Goal: Navigation & Orientation: Find specific page/section

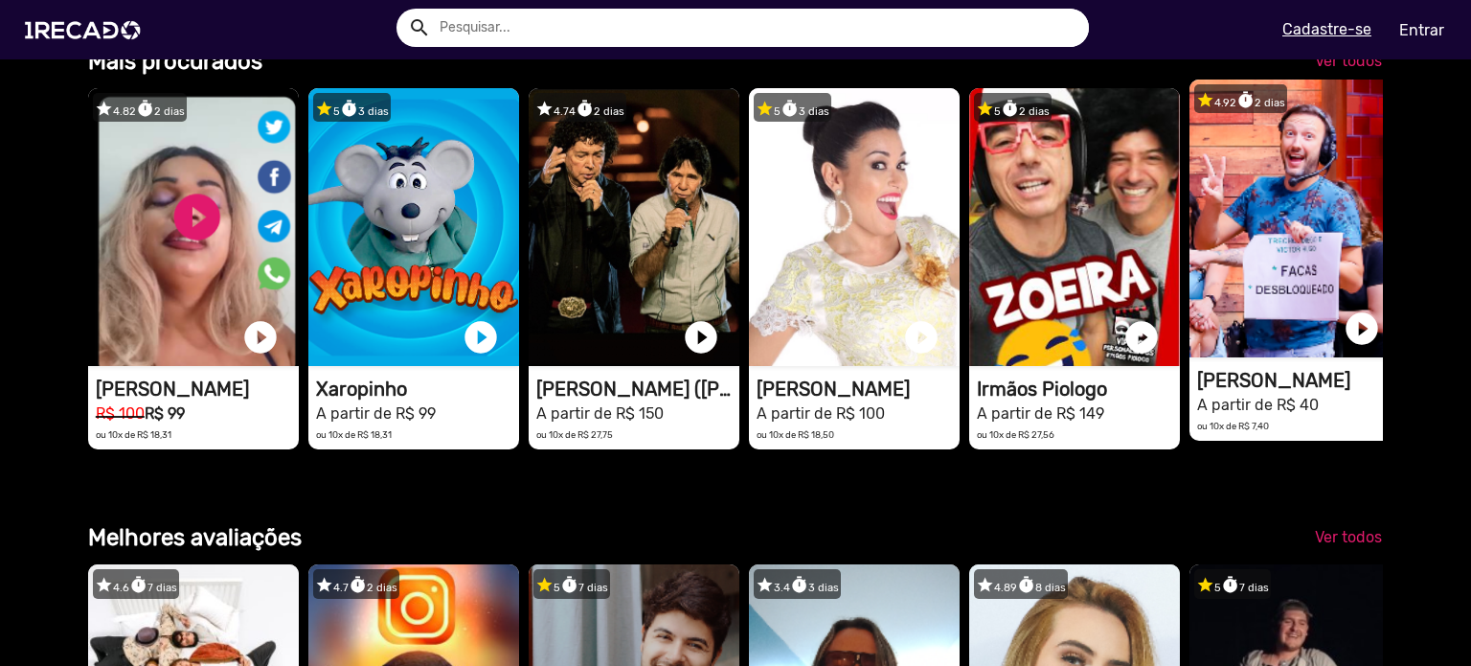
scroll to position [2012, 0]
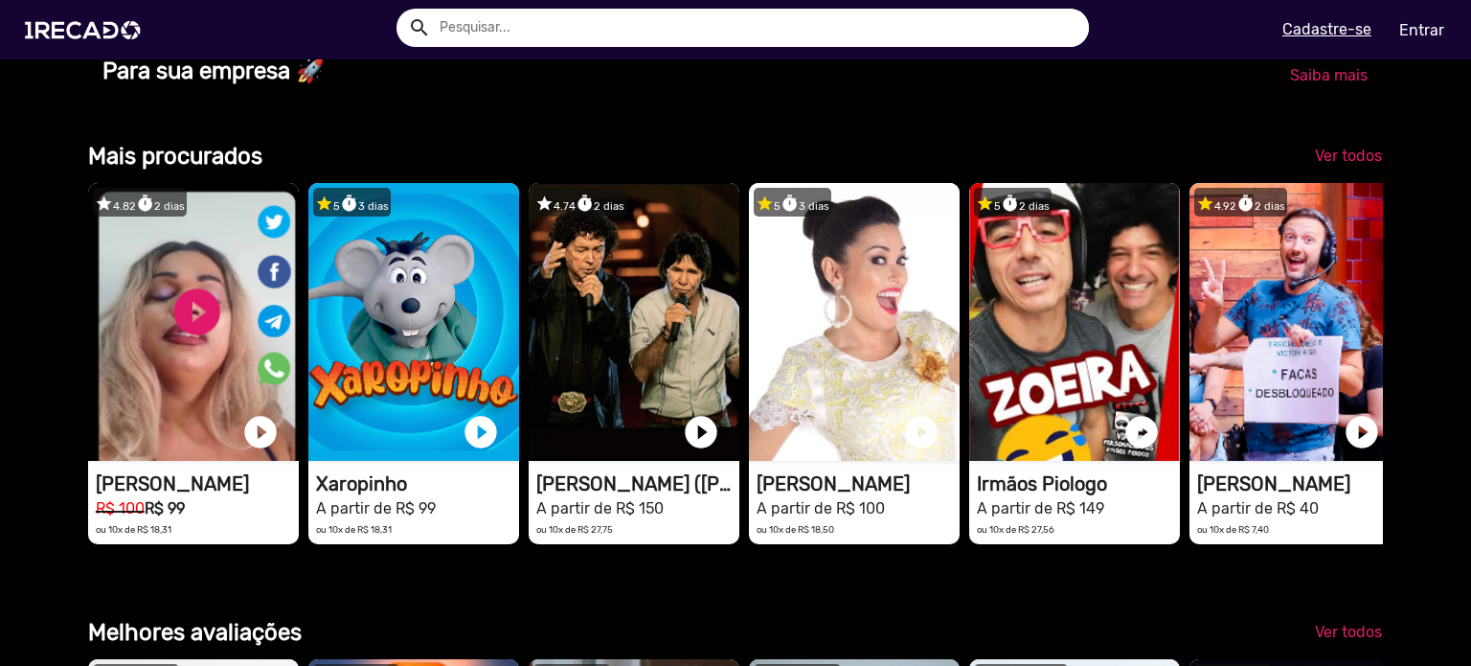
drag, startPoint x: 1249, startPoint y: 356, endPoint x: 876, endPoint y: 158, distance: 423.0
click at [870, 164] on div "Categorias 🌐 Todos 769 💼 Para sua empresa 🏃 Atletas 25 🧠 Psicólogos 3 👥 Cover 2…" at bounding box center [736, 508] width 1324 height 4054
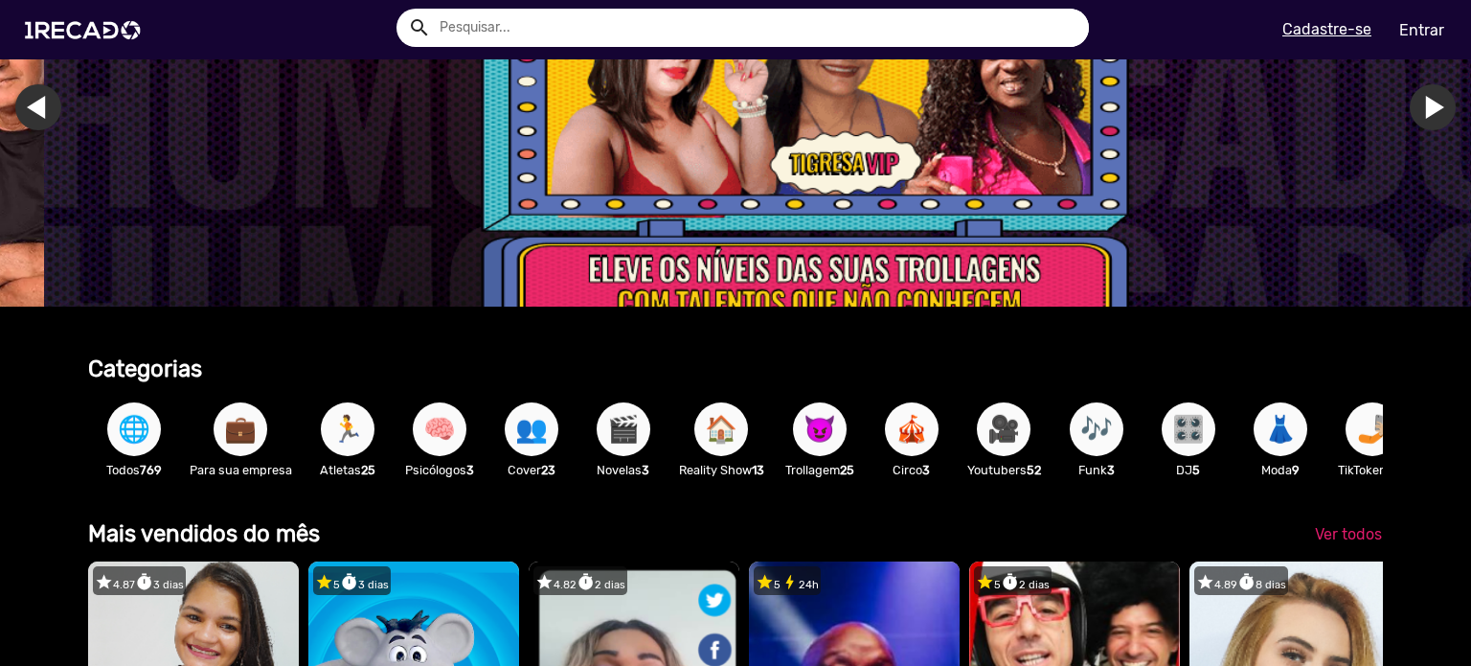
scroll to position [287, 0]
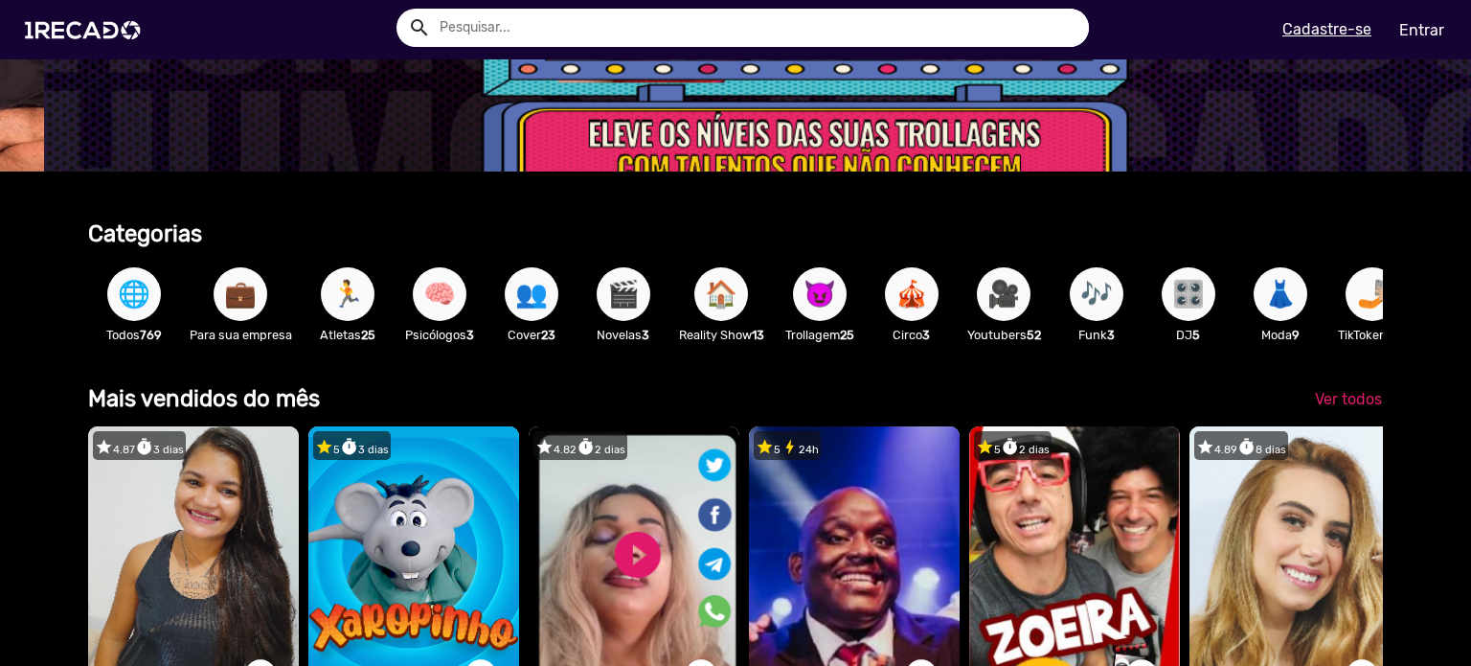
click at [1006, 302] on span "🎥" at bounding box center [1004, 294] width 33 height 54
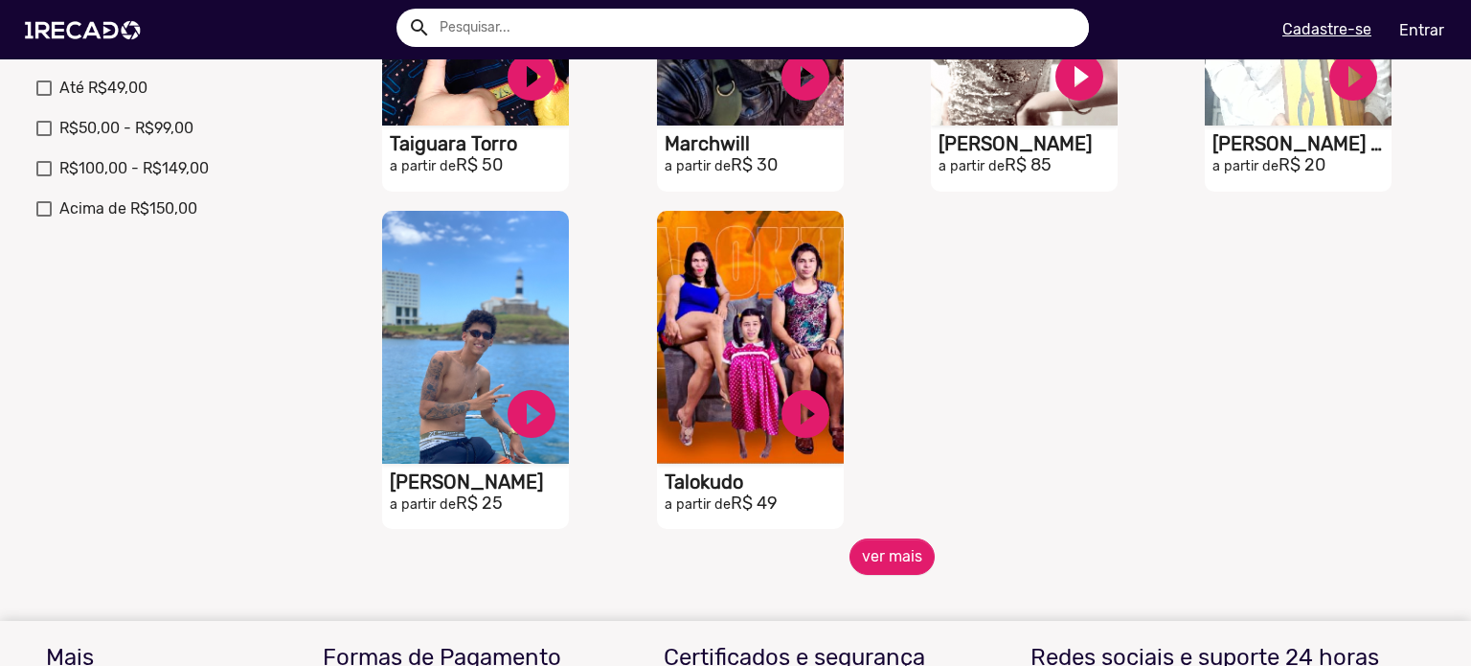
scroll to position [862, 0]
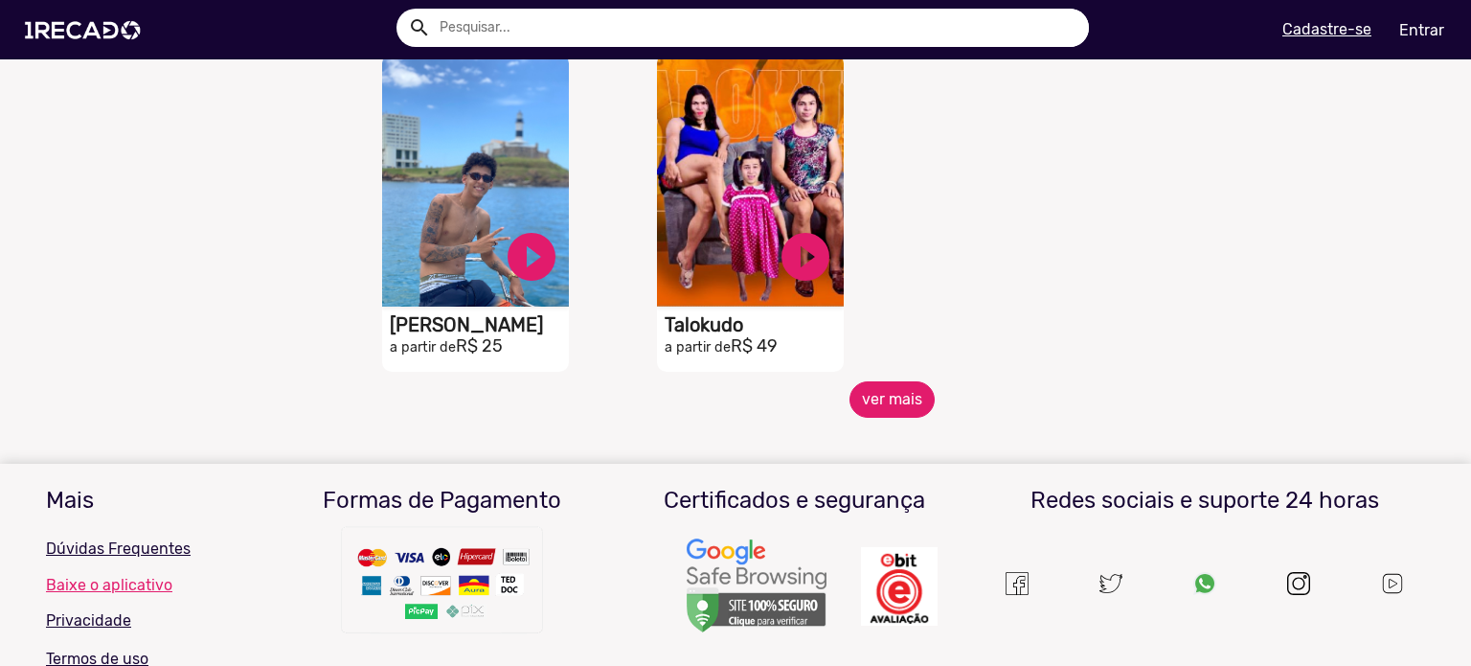
click at [917, 413] on button "ver mais" at bounding box center [892, 399] width 85 height 36
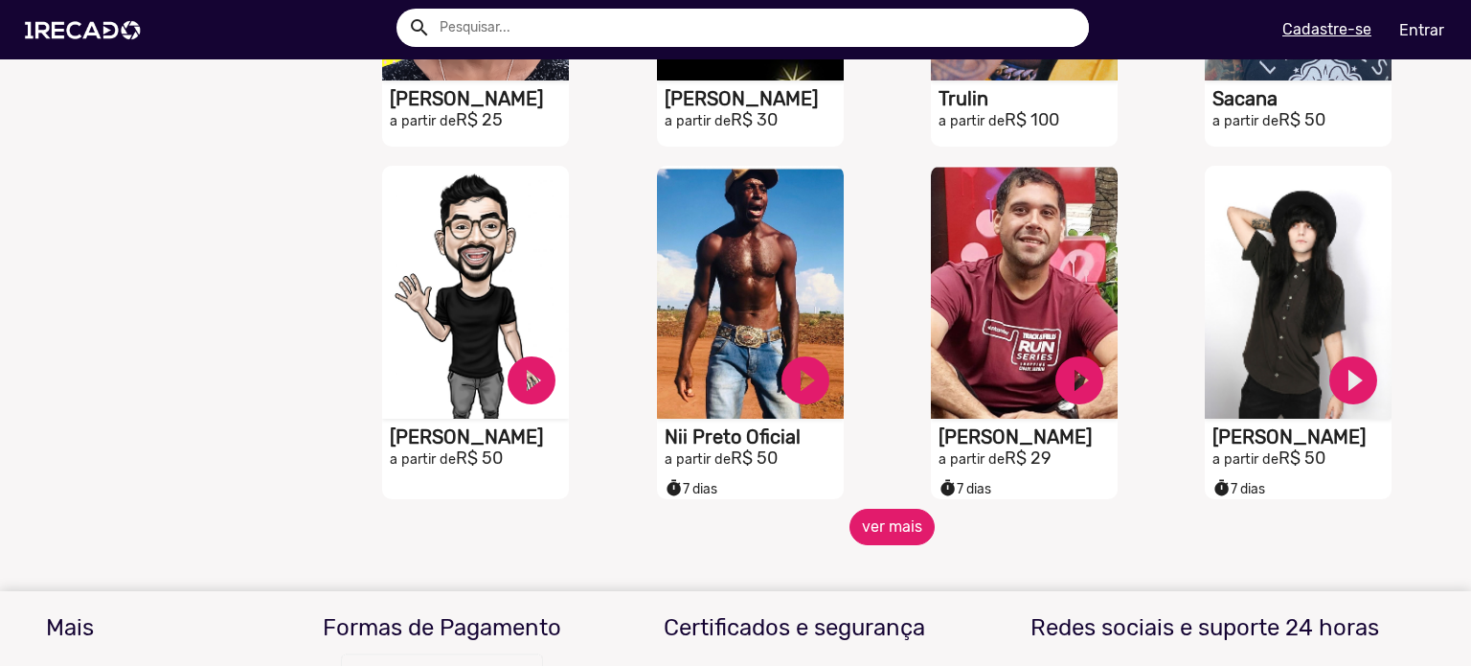
scroll to position [1458, 0]
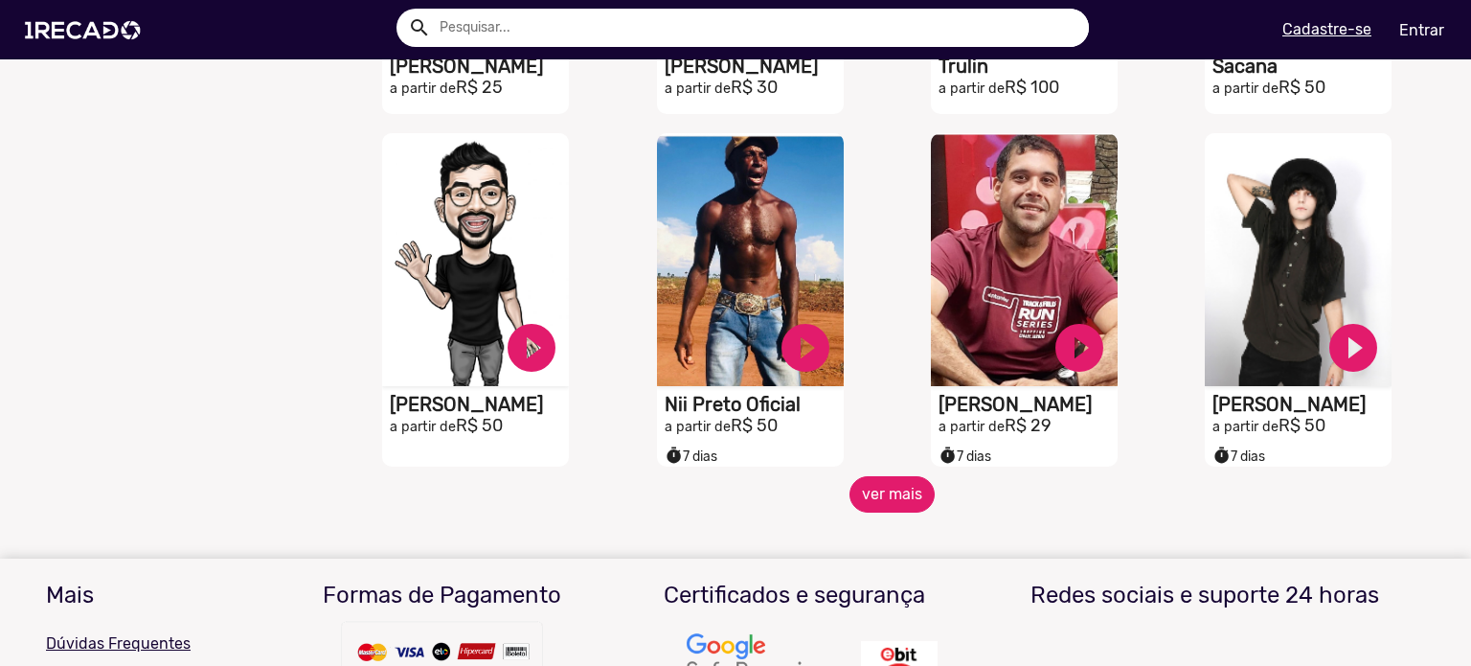
click at [913, 508] on button "ver mais" at bounding box center [892, 494] width 85 height 36
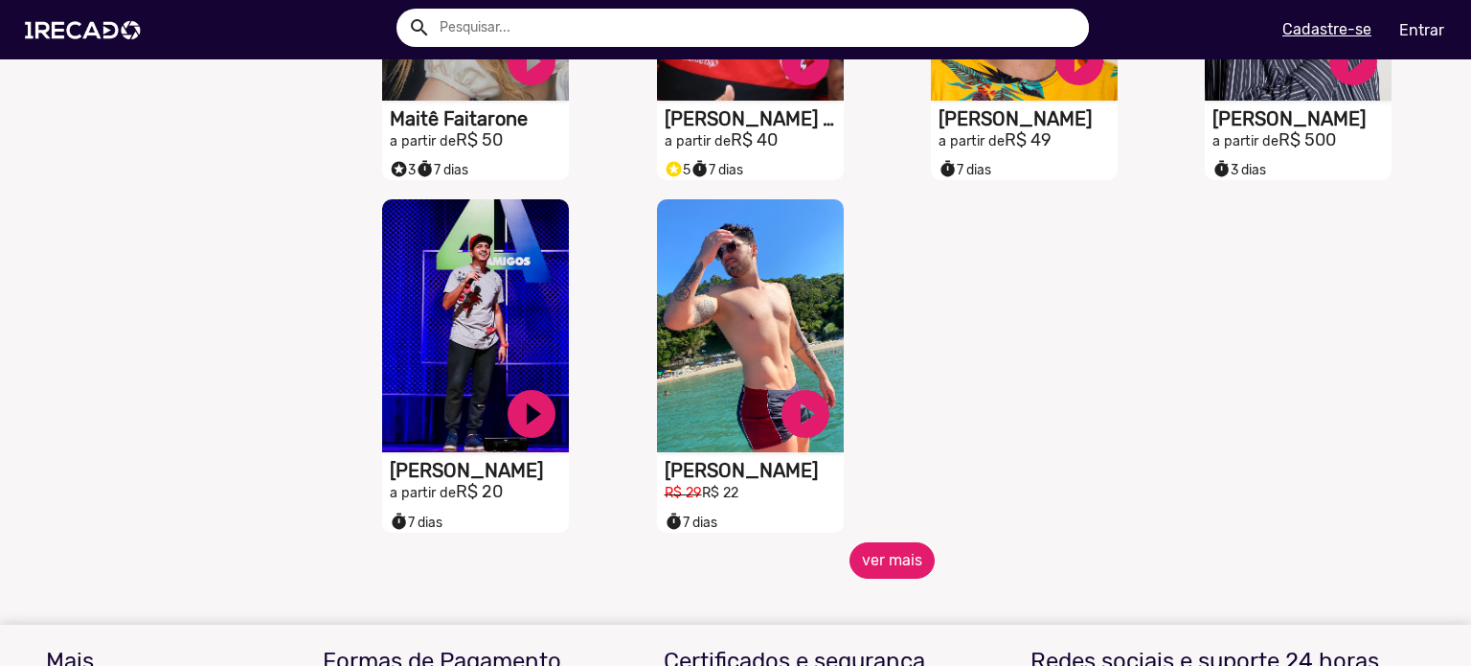
scroll to position [2512, 0]
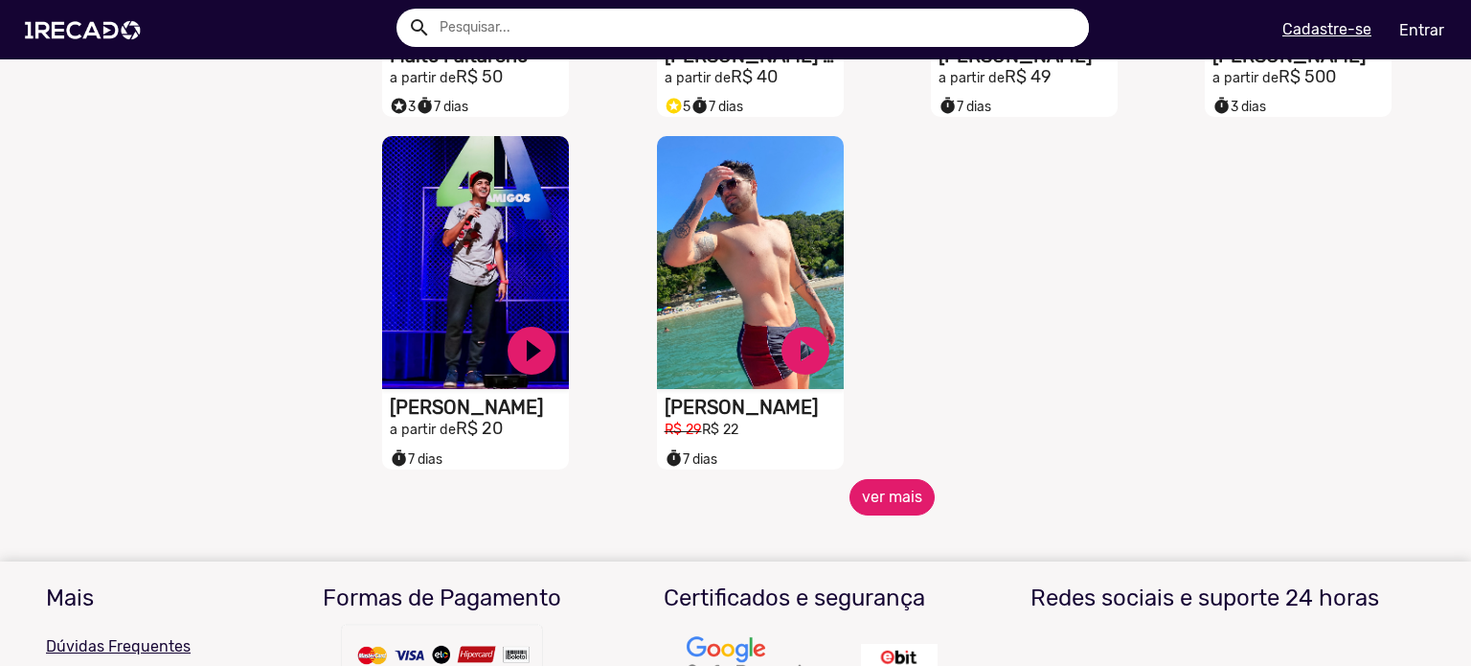
click at [901, 505] on button "ver mais" at bounding box center [892, 497] width 85 height 36
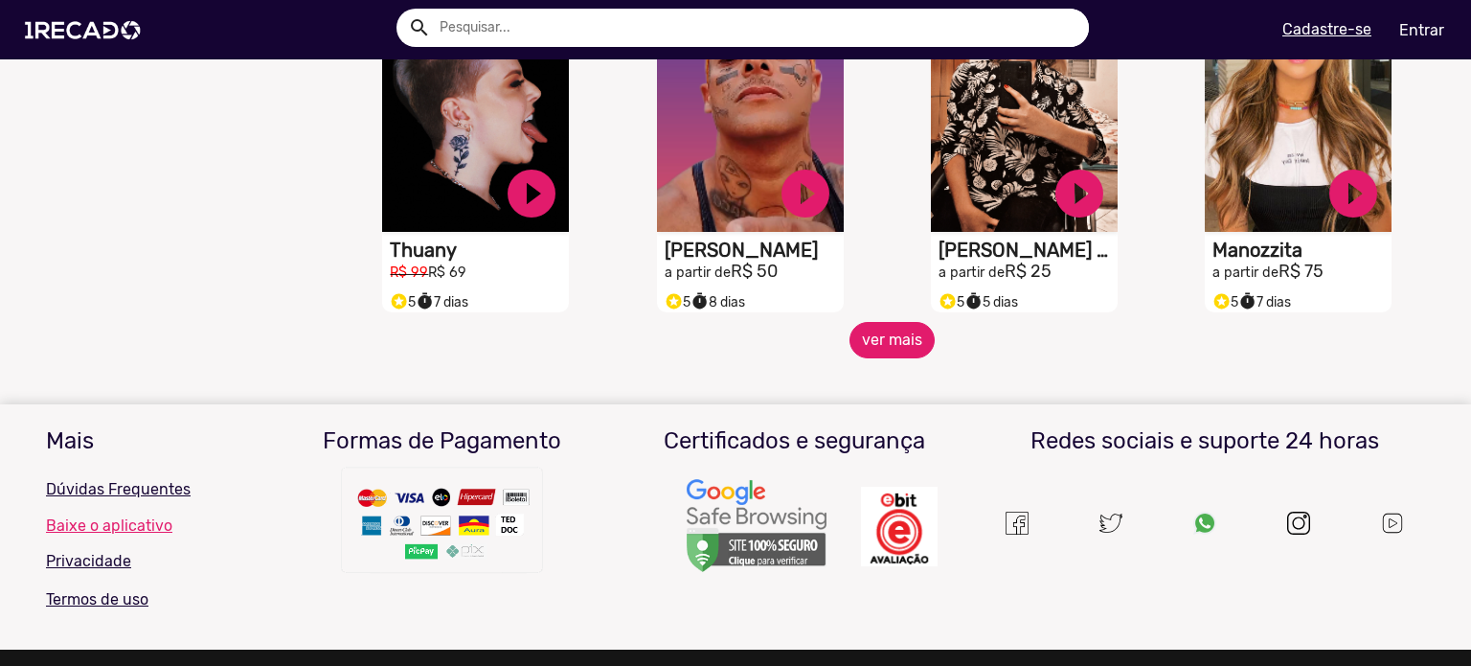
scroll to position [3278, 0]
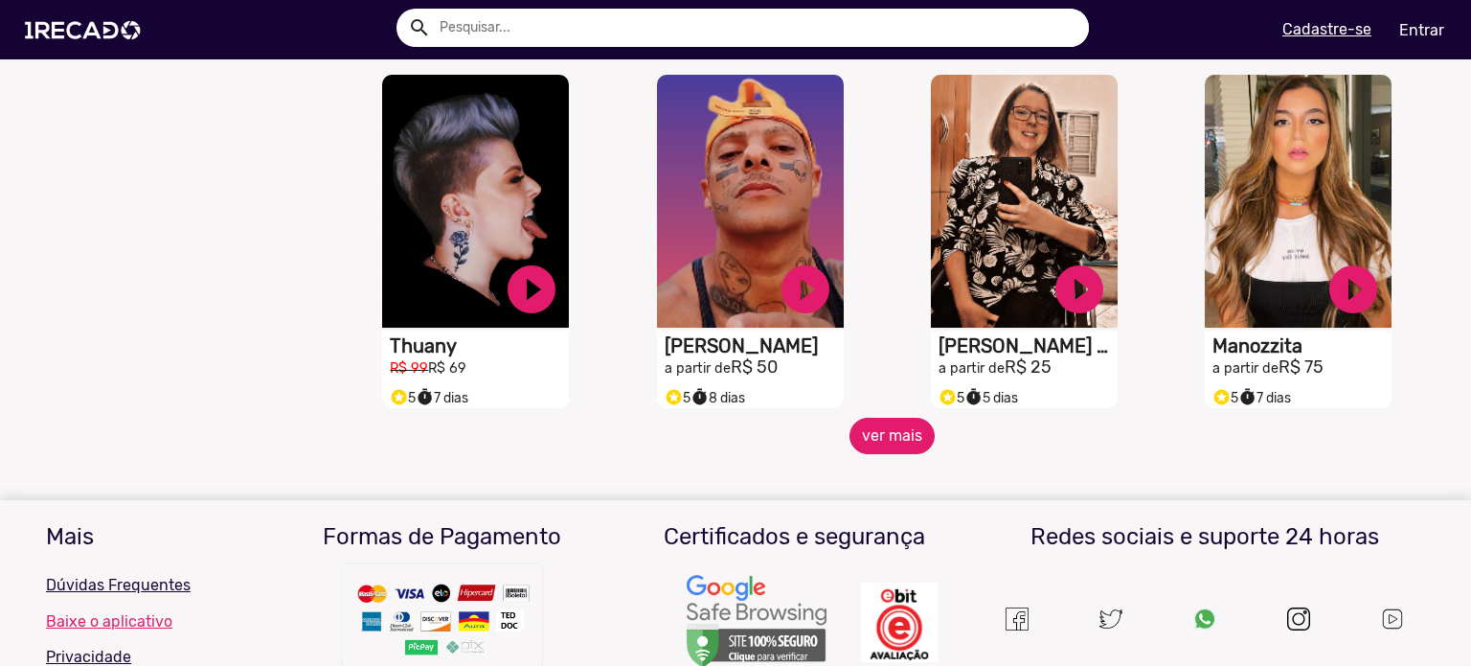
click at [870, 445] on button "ver mais" at bounding box center [892, 436] width 85 height 36
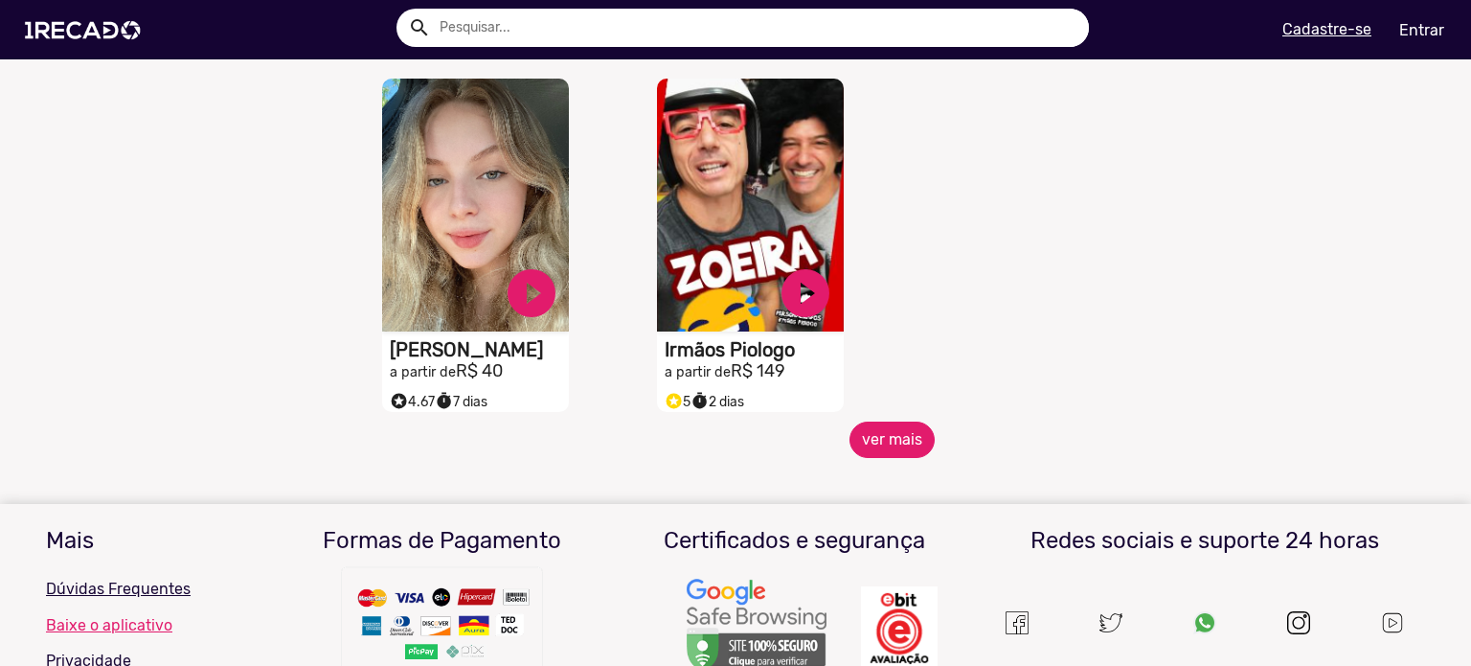
scroll to position [4332, 0]
click at [903, 448] on button "ver mais" at bounding box center [892, 439] width 85 height 36
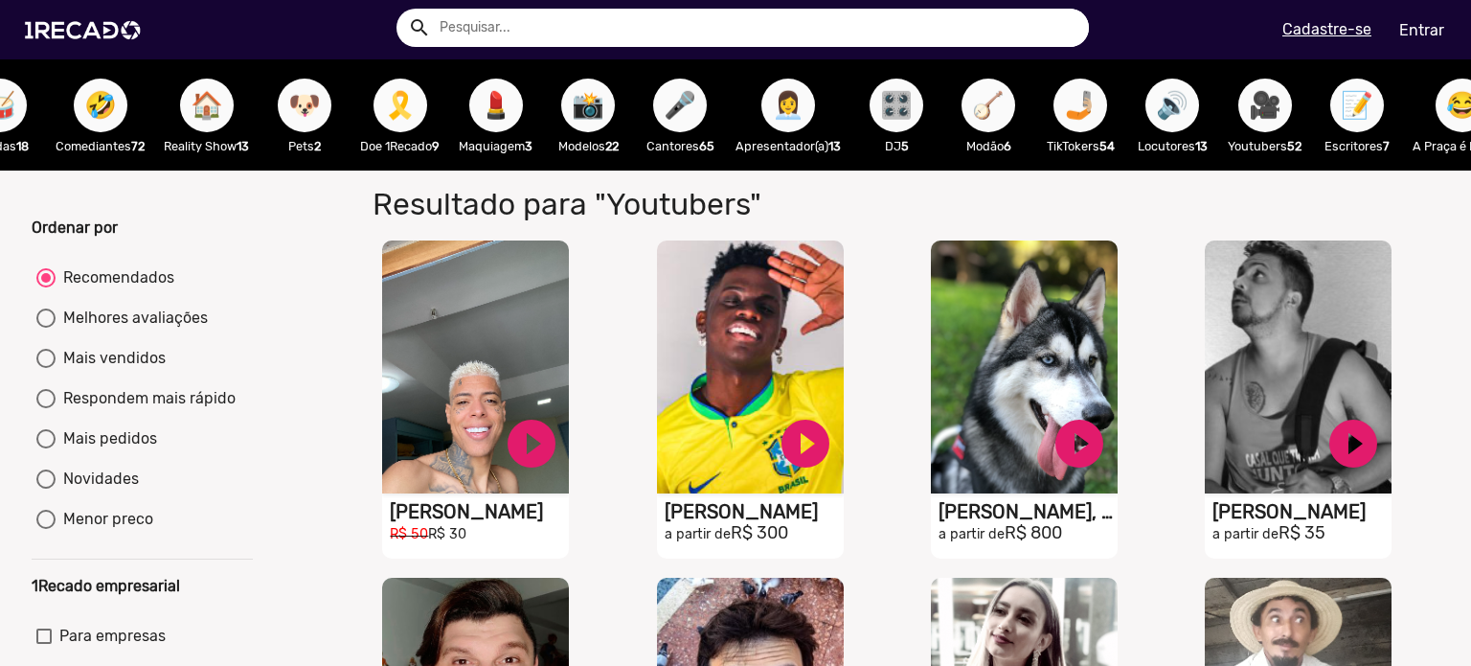
scroll to position [0, 2113]
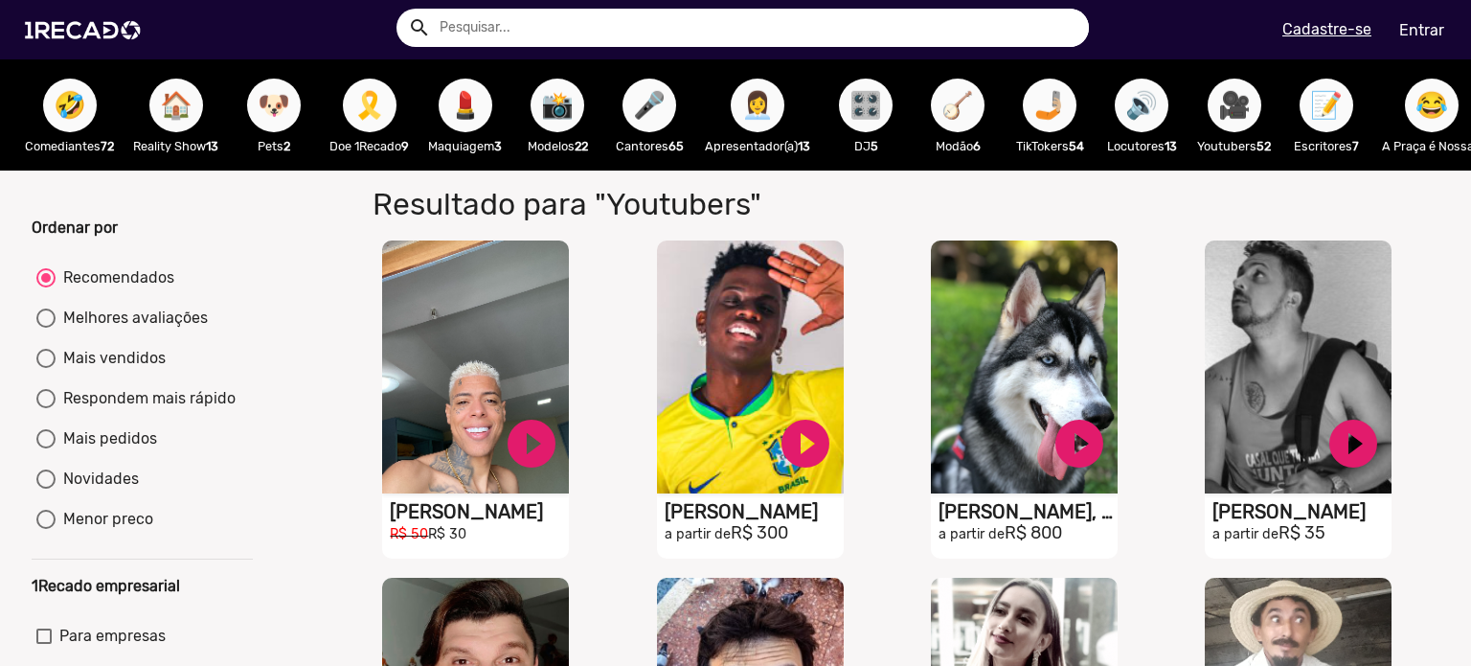
click at [882, 103] on span "🎛️" at bounding box center [866, 106] width 33 height 54
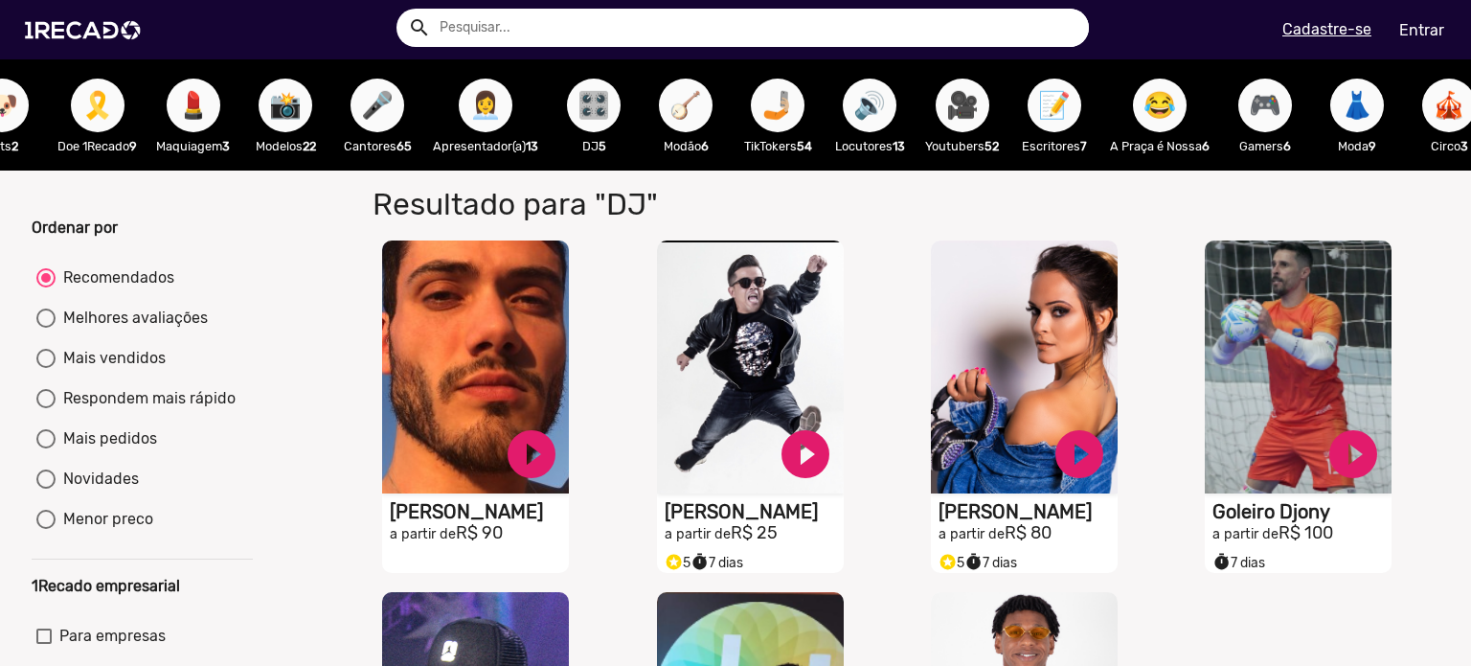
scroll to position [0, 2452]
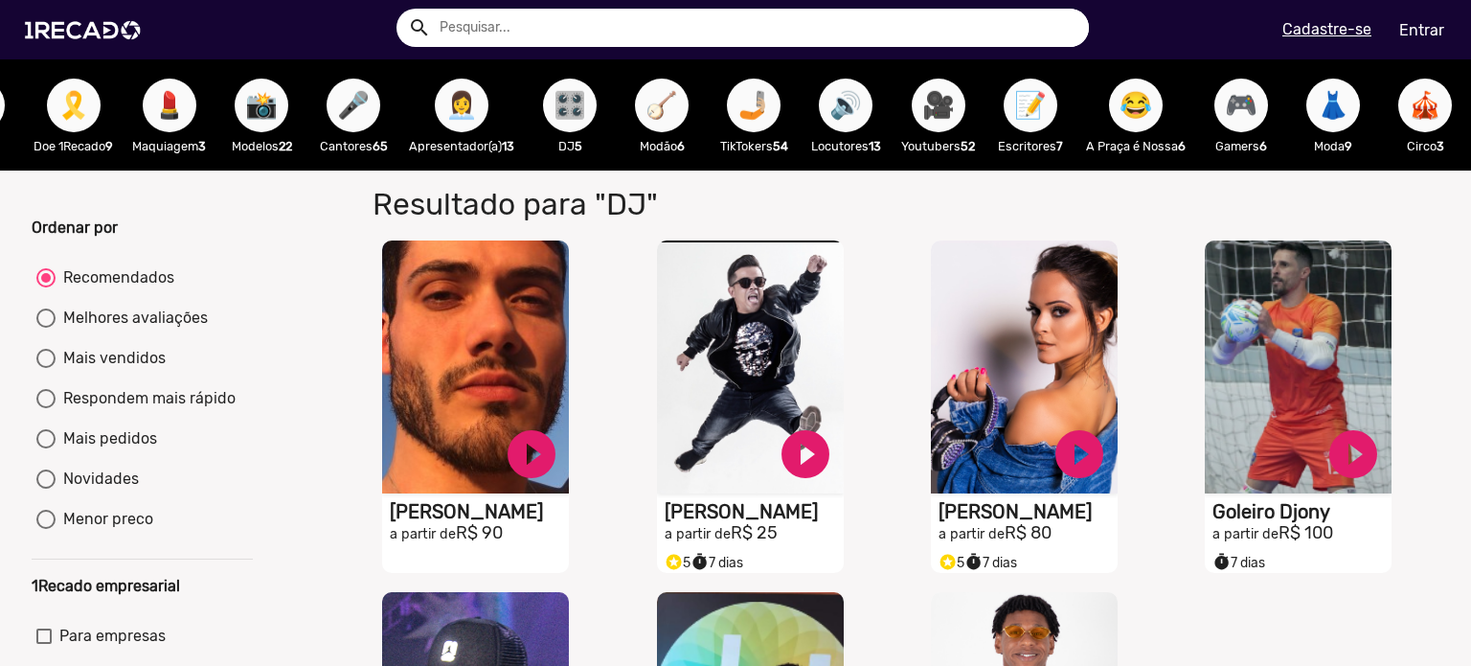
click at [738, 110] on span "🤳🏼" at bounding box center [754, 106] width 33 height 54
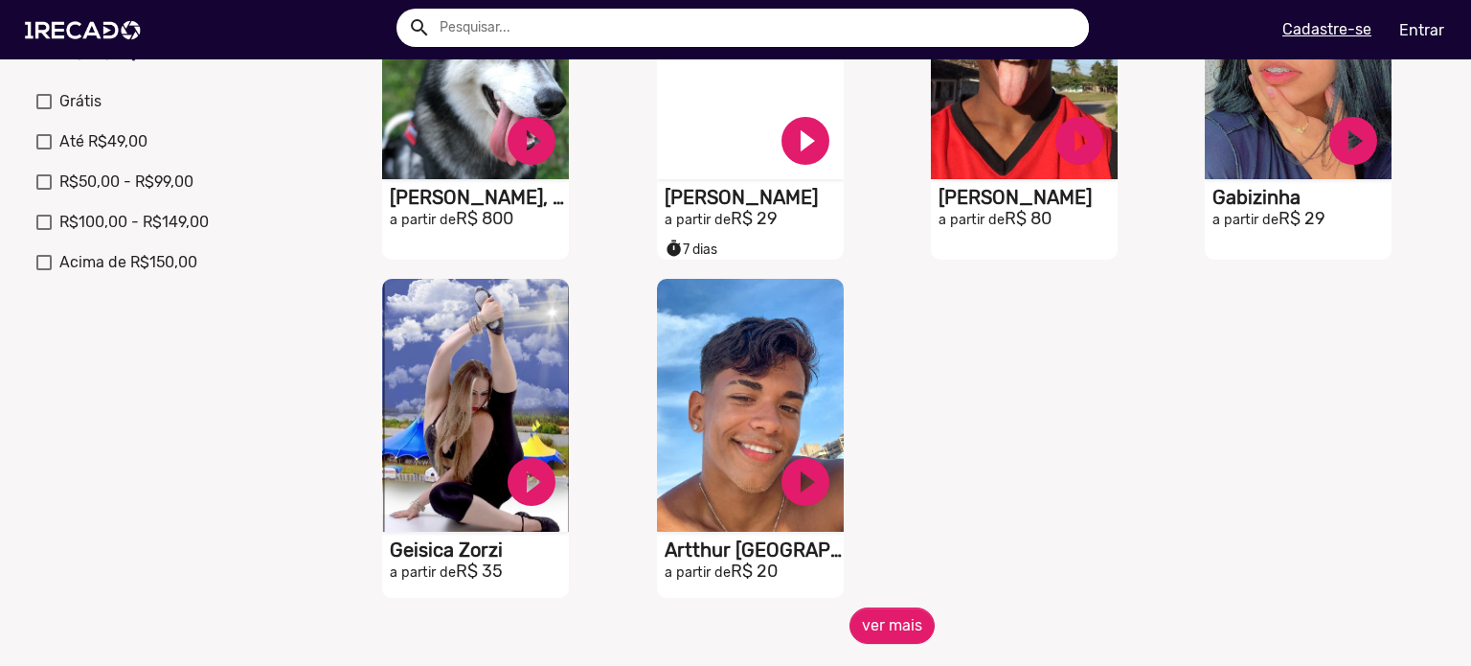
scroll to position [862, 0]
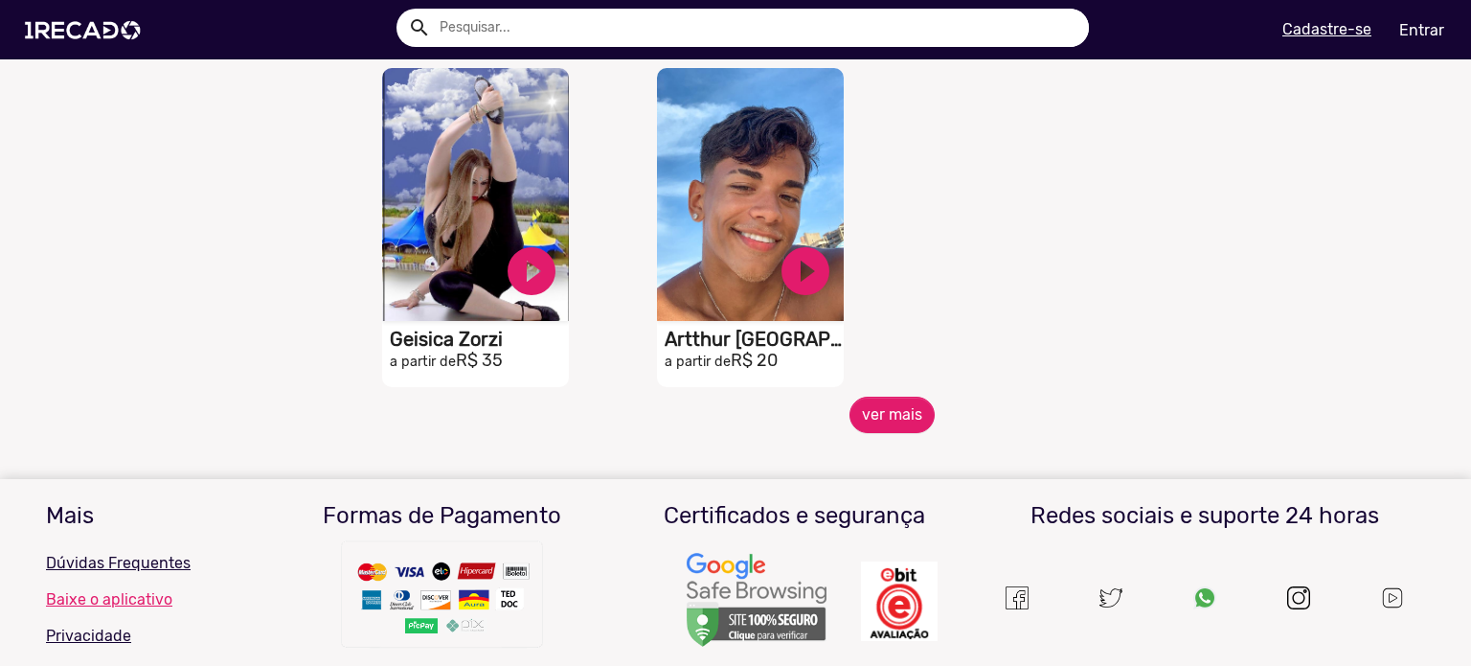
click at [884, 460] on mat-sidenav-content "🌐 Todos 769 💼 Para sua empresa 🎶 Funk 3 🧠 Psicólogos 3 🎙️ Rádio 11 🦸‍♀️ Girl Po…" at bounding box center [735, 333] width 1471 height 666
click at [885, 447] on mat-sidenav-content "🌐 Todos 769 💼 Para sua empresa 🎶 Funk 3 🧠 Psicólogos 3 🎙️ Rádio 11 🦸‍♀️ Girl Po…" at bounding box center [735, 333] width 1471 height 666
click at [889, 432] on button "ver mais" at bounding box center [892, 415] width 85 height 36
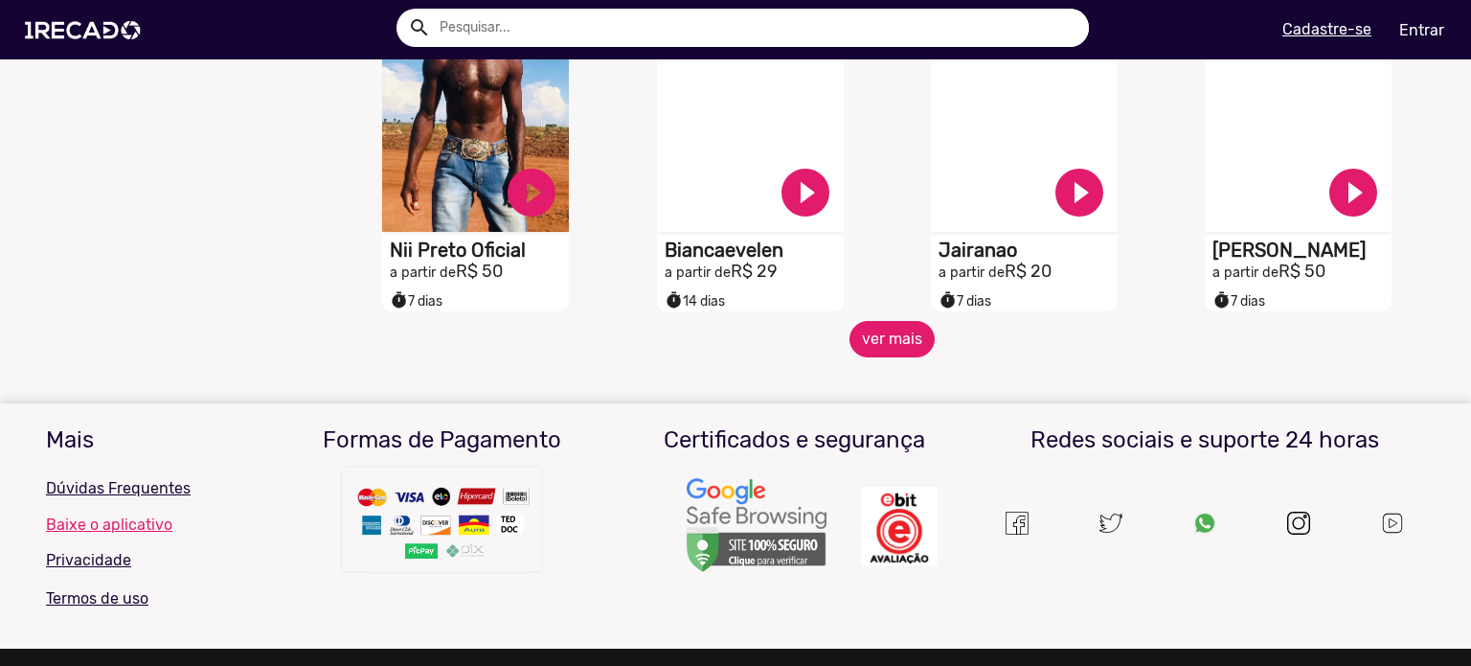
scroll to position [1724, 0]
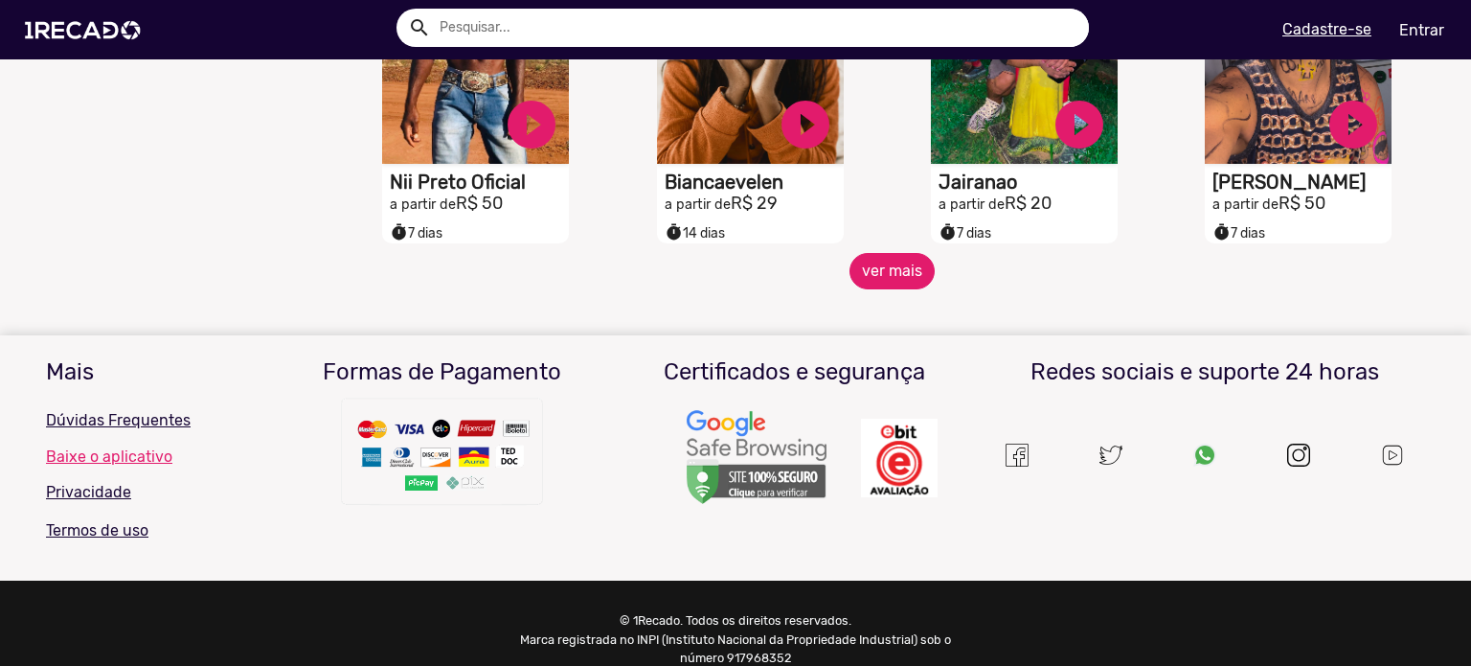
click at [874, 289] on button "ver mais" at bounding box center [892, 271] width 85 height 36
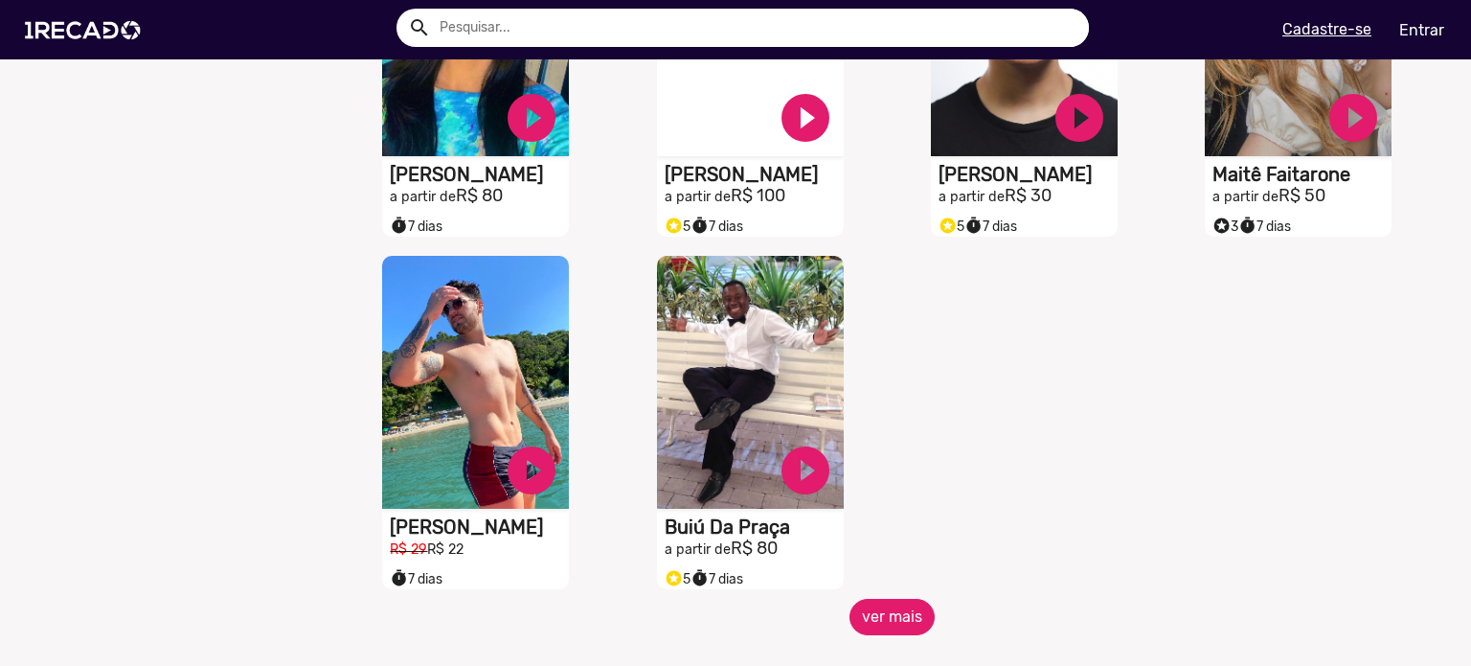
scroll to position [2586, 0]
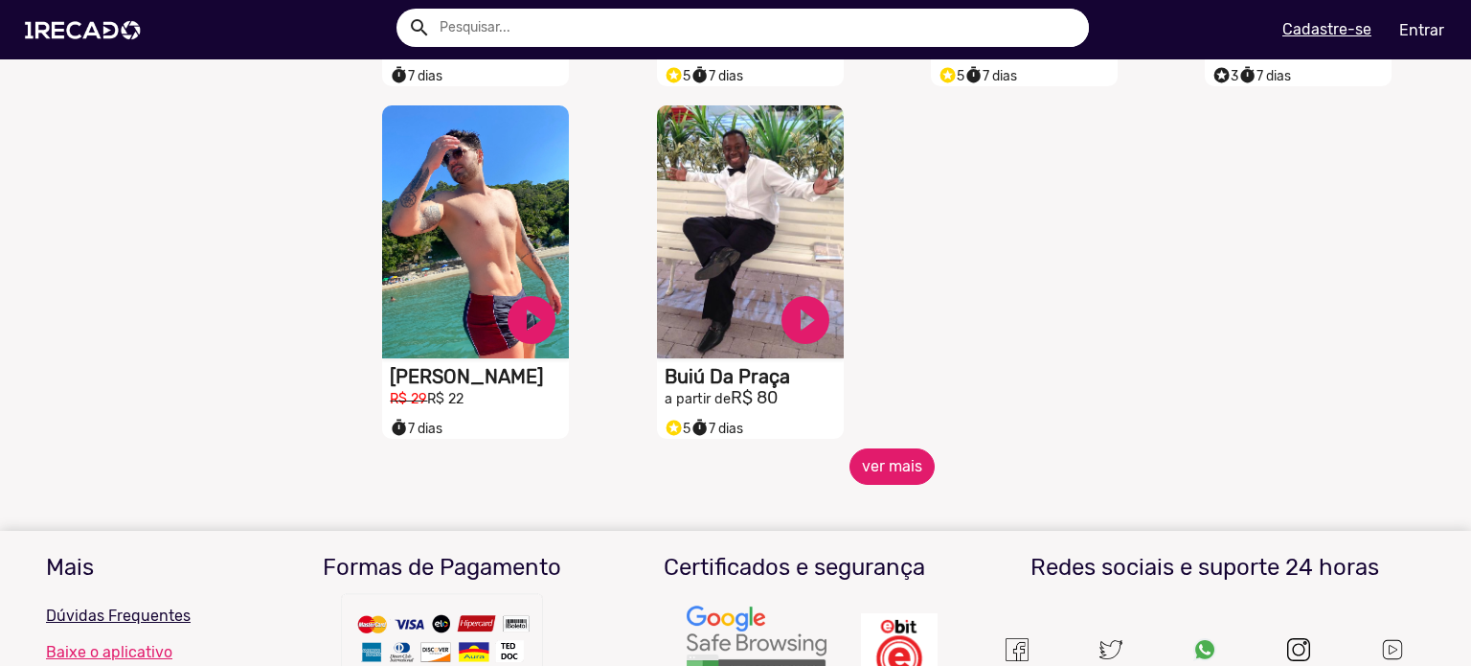
click at [878, 473] on button "ver mais" at bounding box center [892, 466] width 85 height 36
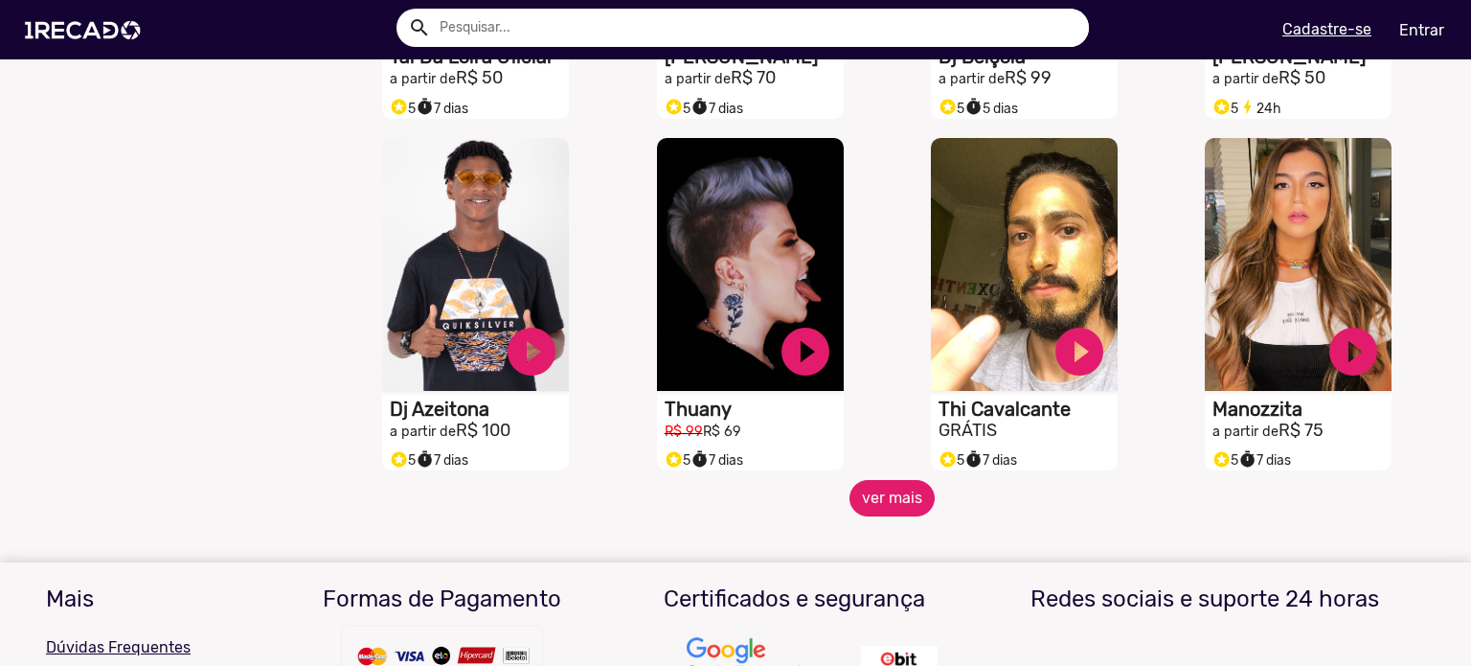
scroll to position [3353, 0]
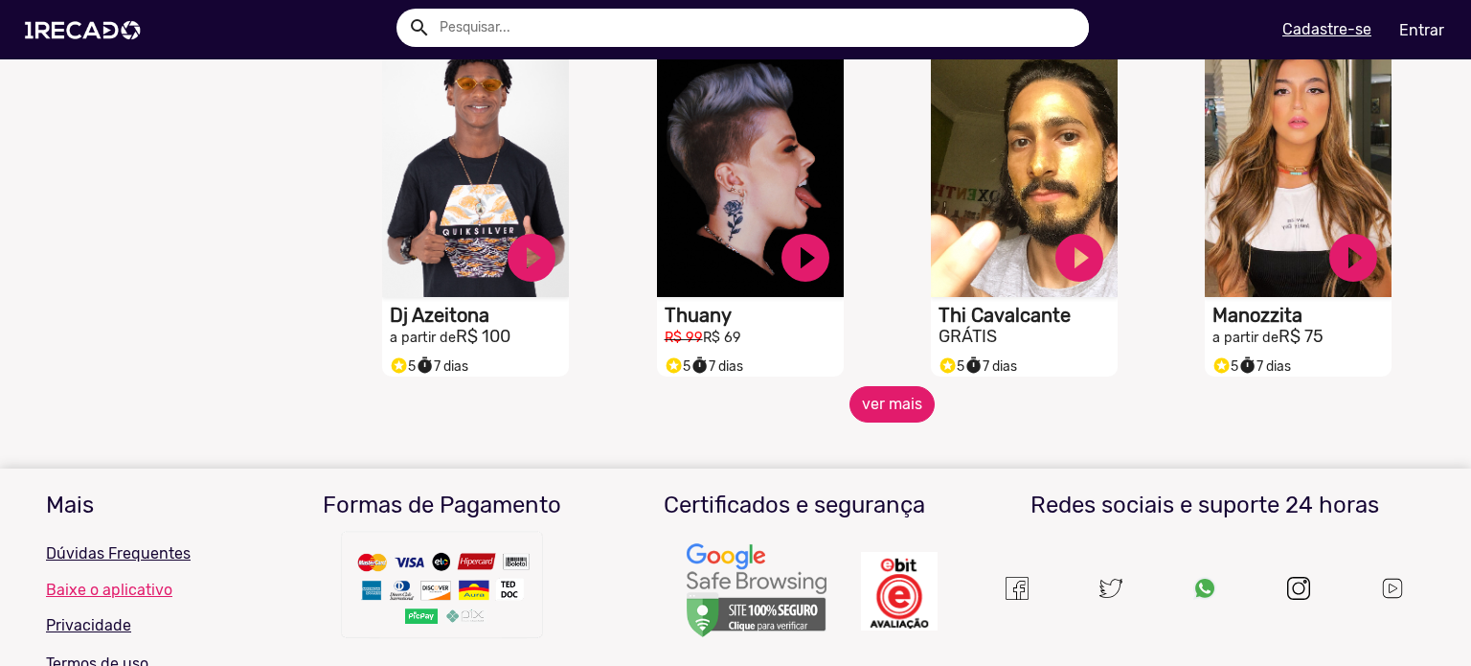
click at [874, 422] on button "ver mais" at bounding box center [892, 404] width 85 height 36
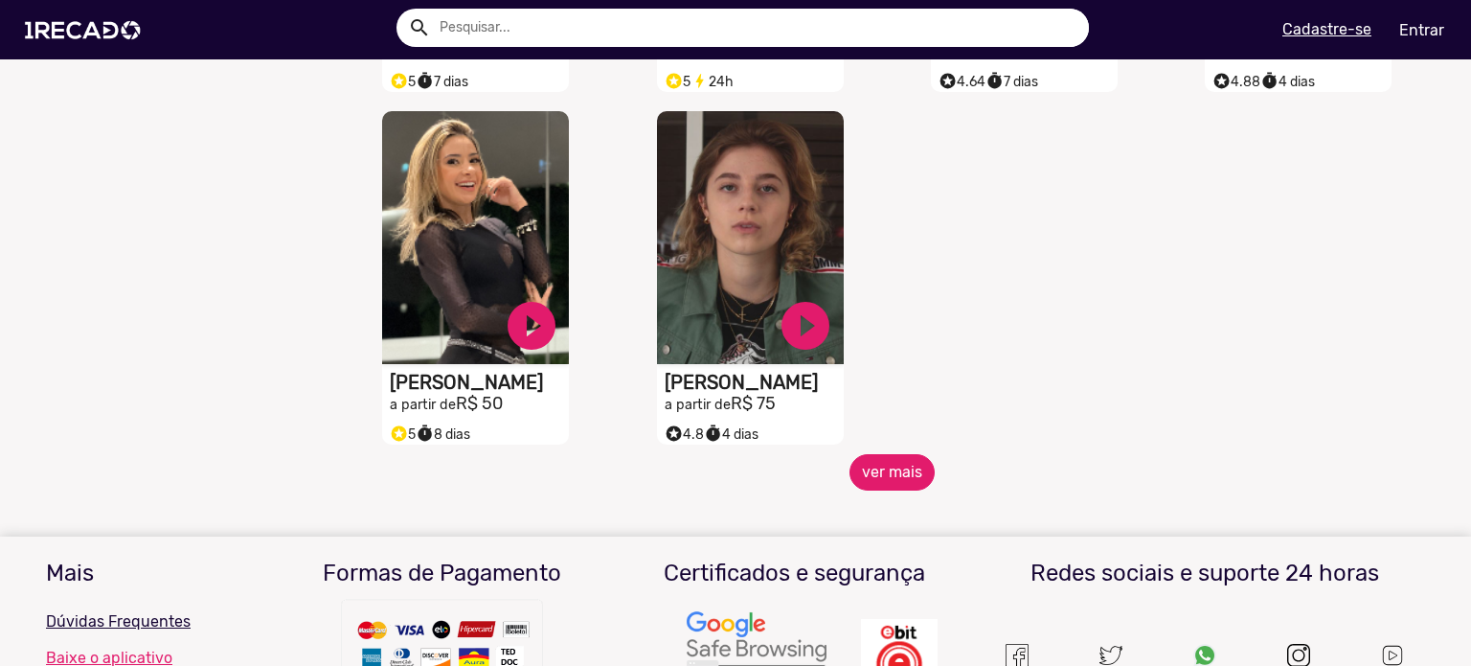
scroll to position [4311, 0]
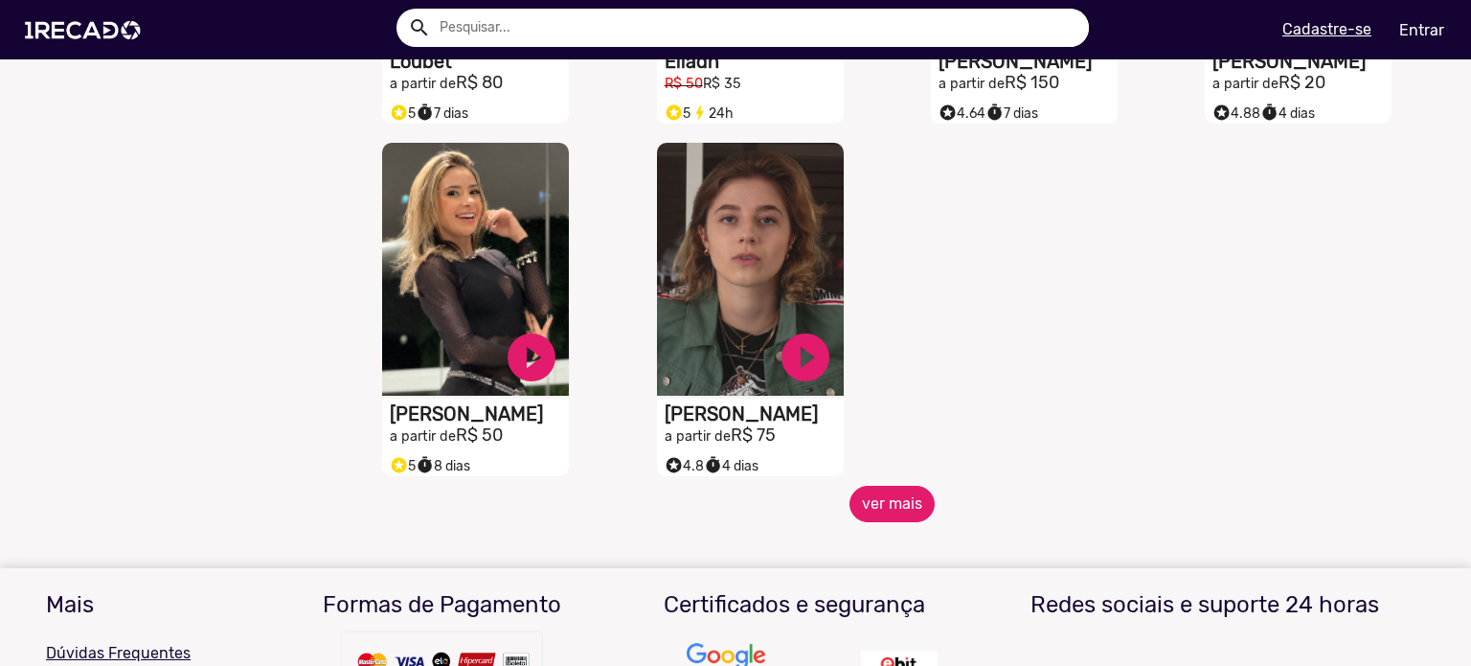
click at [904, 505] on button "ver mais" at bounding box center [892, 504] width 85 height 36
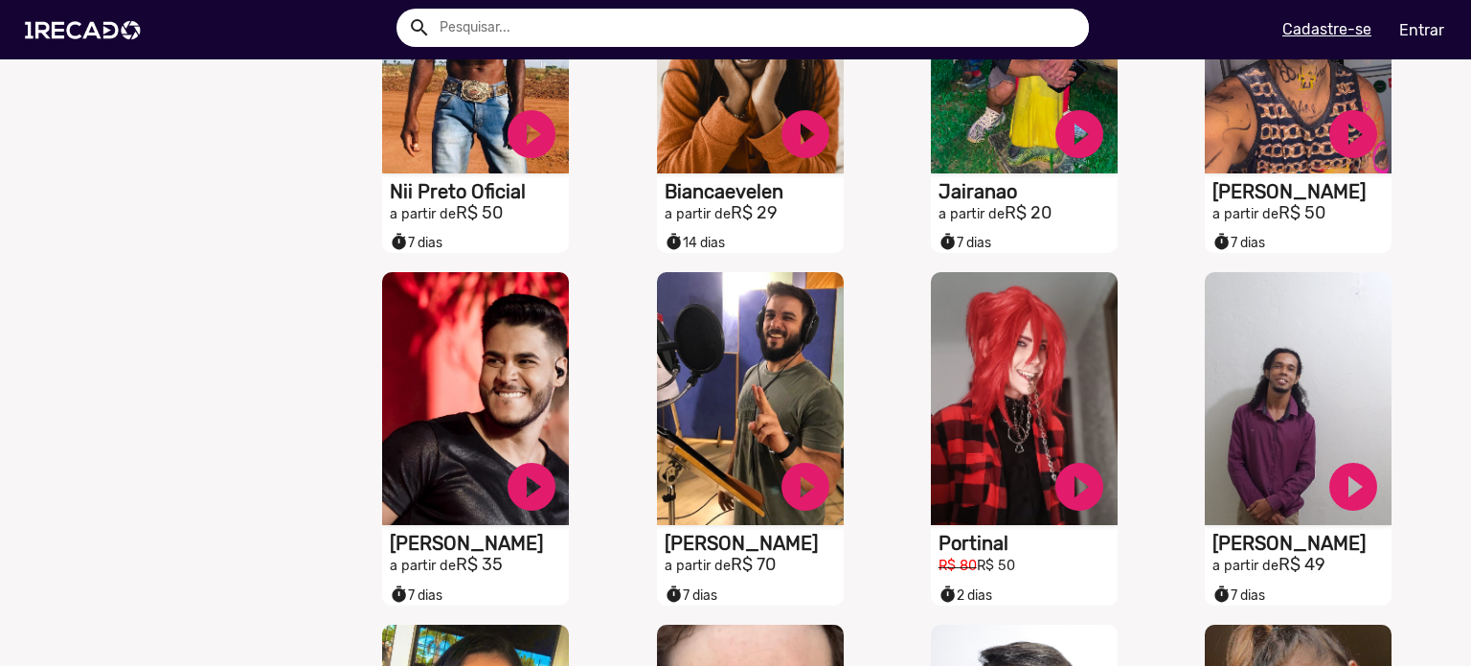
scroll to position [0, 0]
